Goal: Complete application form

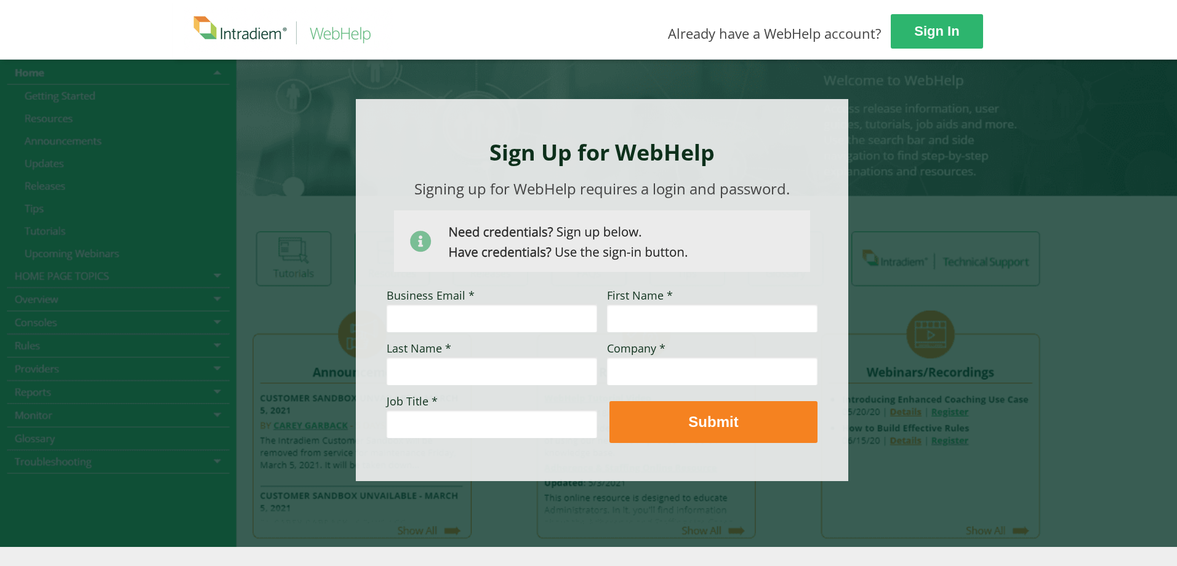
click at [435, 323] on input "Business Email *" at bounding box center [492, 318] width 211 height 28
type input "andrea.middendorf@umr.com"
click at [703, 324] on input "First Name *" at bounding box center [712, 318] width 211 height 28
type input "Andrea"
click at [419, 378] on input "Last Name *" at bounding box center [492, 371] width 211 height 28
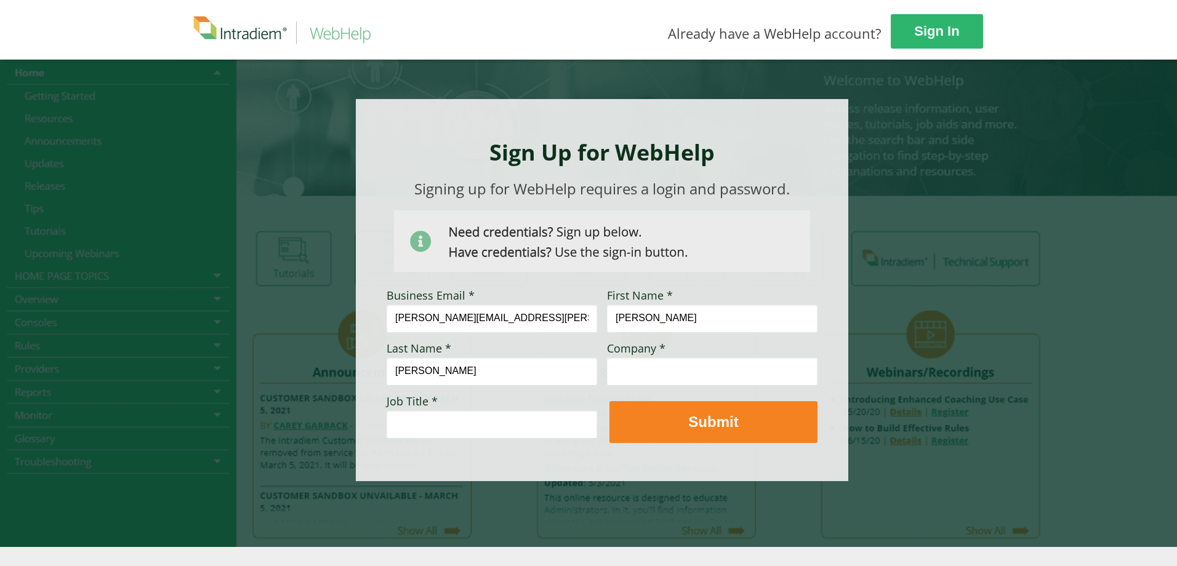
type input "Middendorf"
click at [655, 371] on input "Company *" at bounding box center [712, 371] width 211 height 28
type input "UMR"
click at [492, 420] on input "Job Title *" at bounding box center [492, 424] width 211 height 28
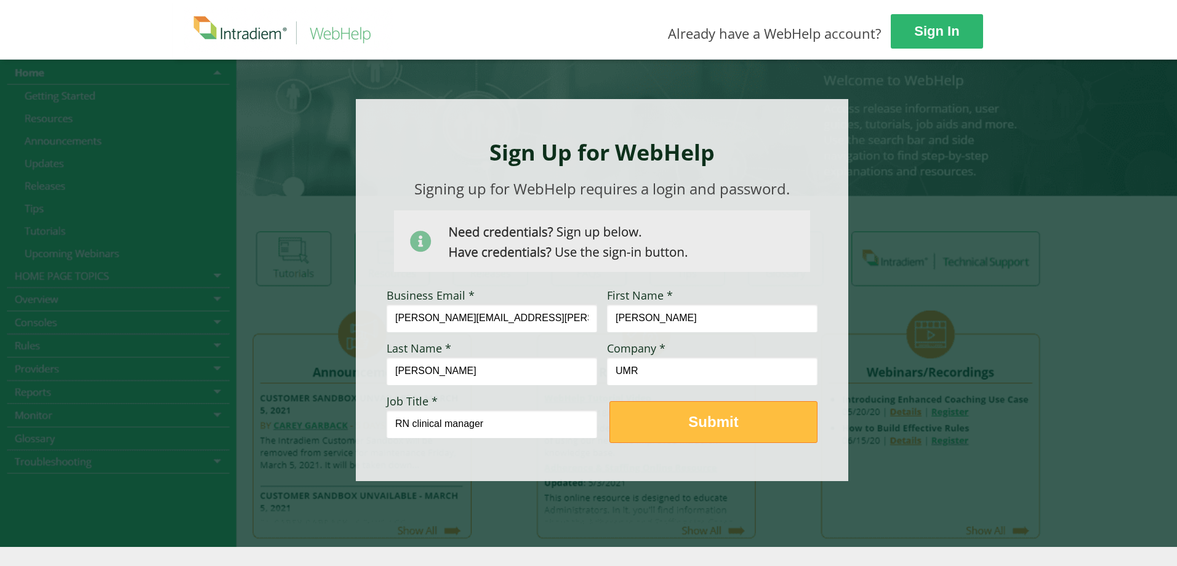
type input "RN clinical manager"
click at [770, 424] on span "Submit" at bounding box center [713, 422] width 207 height 18
